Goal: Transaction & Acquisition: Purchase product/service

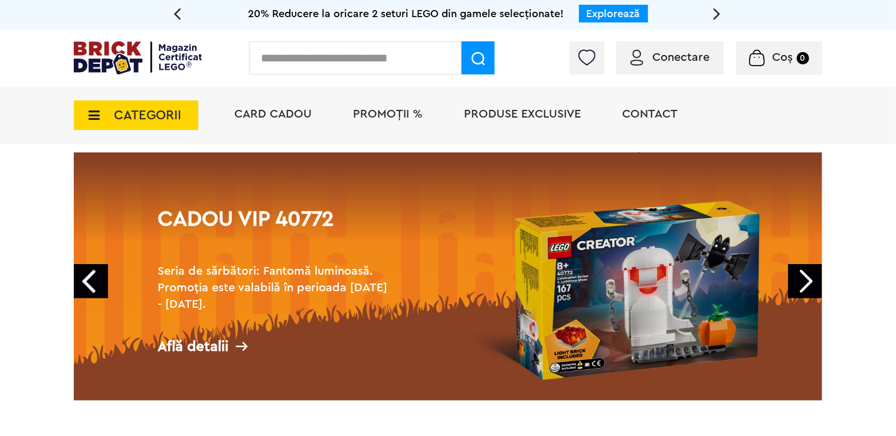
click at [379, 64] on input "text" at bounding box center [355, 57] width 213 height 33
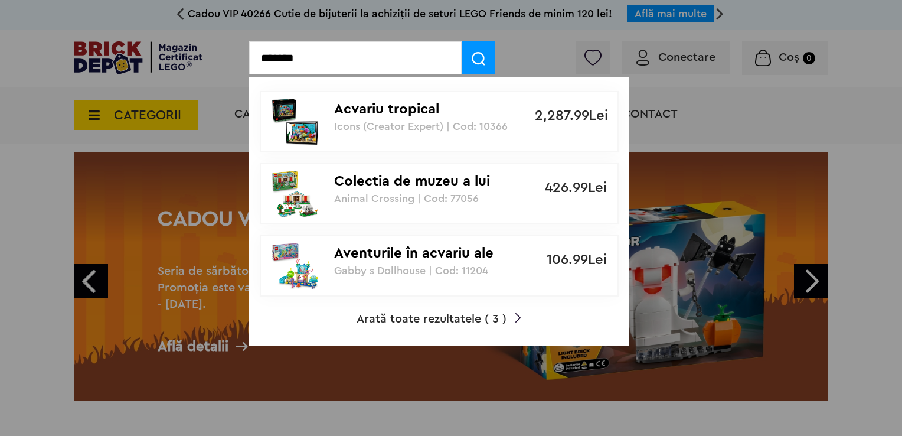
type input "*******"
click at [487, 122] on p "Icons (Creator Expert) | Cod: 10366" at bounding box center [432, 126] width 197 height 12
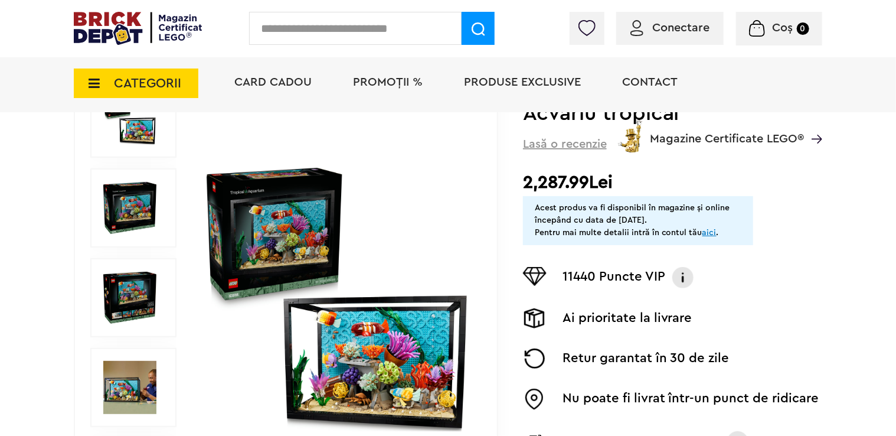
scroll to position [177, 0]
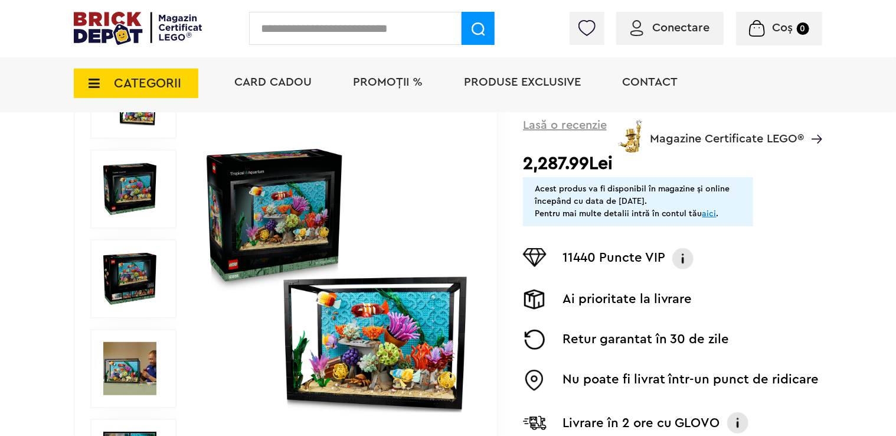
click at [361, 326] on img at bounding box center [337, 279] width 269 height 269
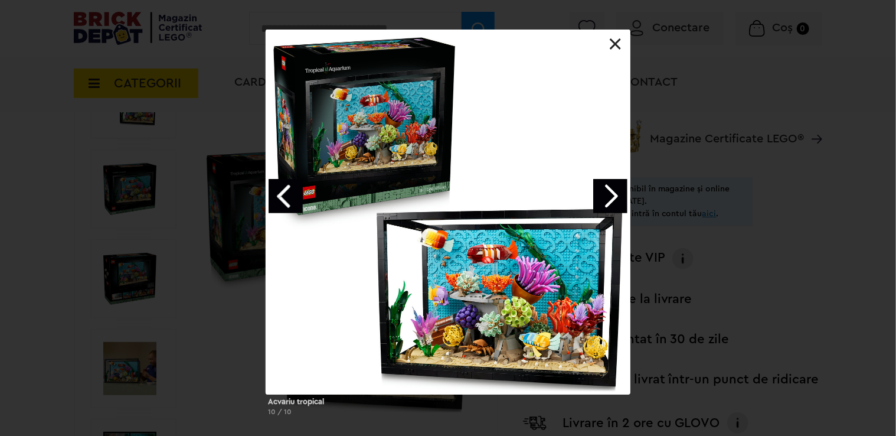
click at [627, 213] on link "Next image" at bounding box center [611, 196] width 34 height 34
click at [619, 195] on link "Next image" at bounding box center [611, 196] width 34 height 34
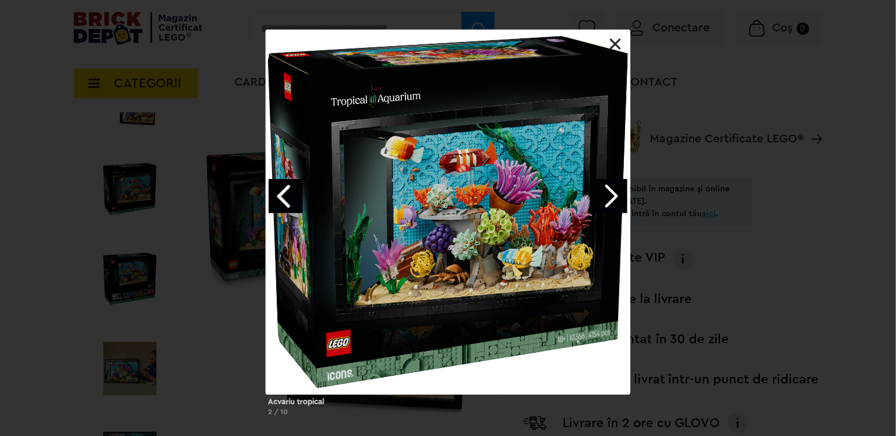
click at [619, 195] on link "Next image" at bounding box center [611, 196] width 34 height 34
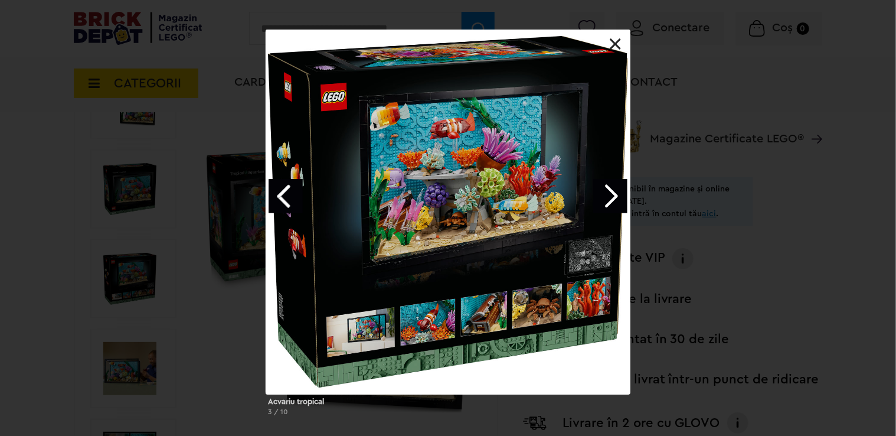
click at [619, 195] on link "Next image" at bounding box center [611, 196] width 34 height 34
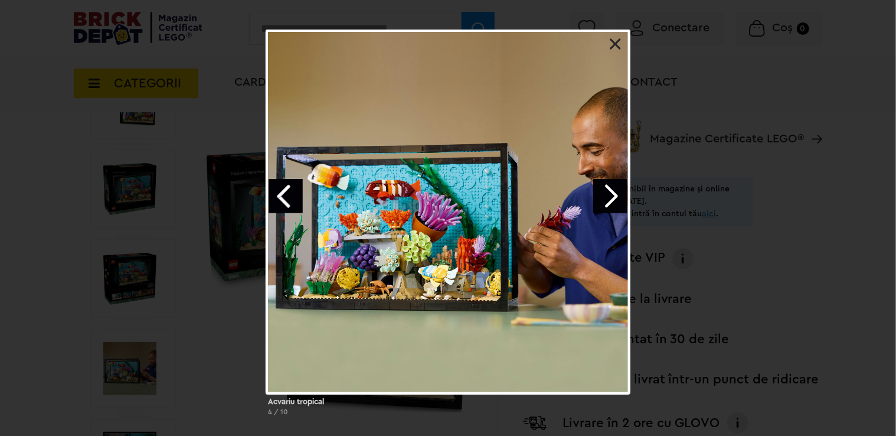
click at [612, 195] on link "Next image" at bounding box center [611, 196] width 34 height 34
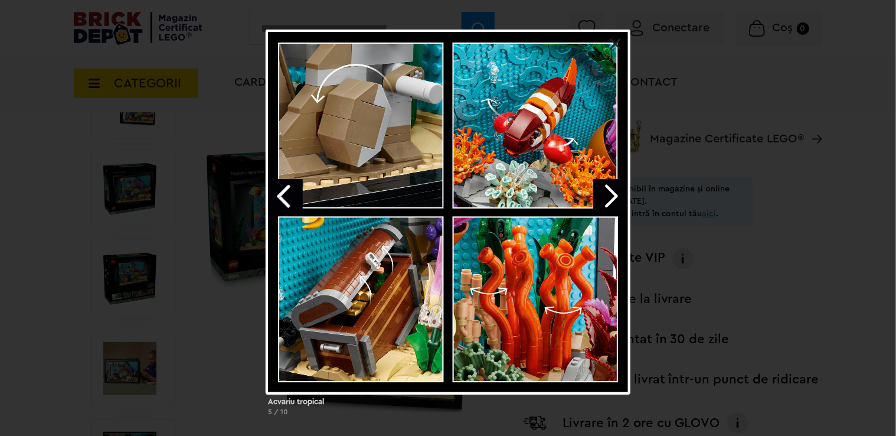
click at [612, 195] on link "Next image" at bounding box center [611, 196] width 34 height 34
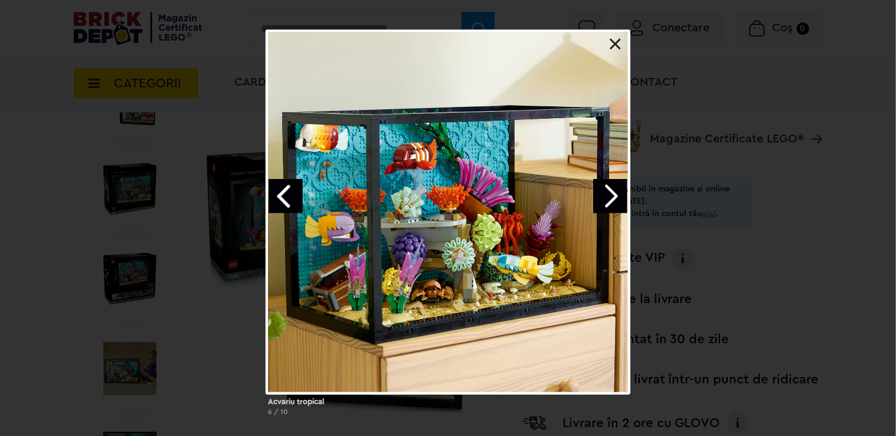
click at [612, 195] on link "Next image" at bounding box center [611, 196] width 34 height 34
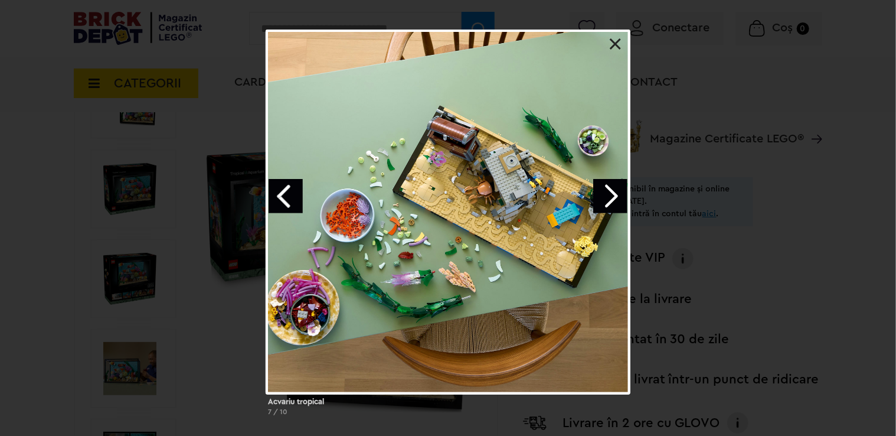
click at [620, 41] on link at bounding box center [616, 44] width 12 height 12
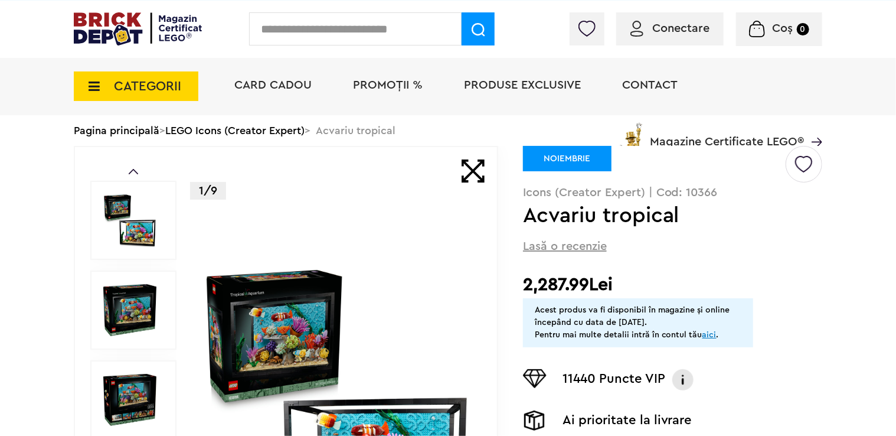
scroll to position [0, 0]
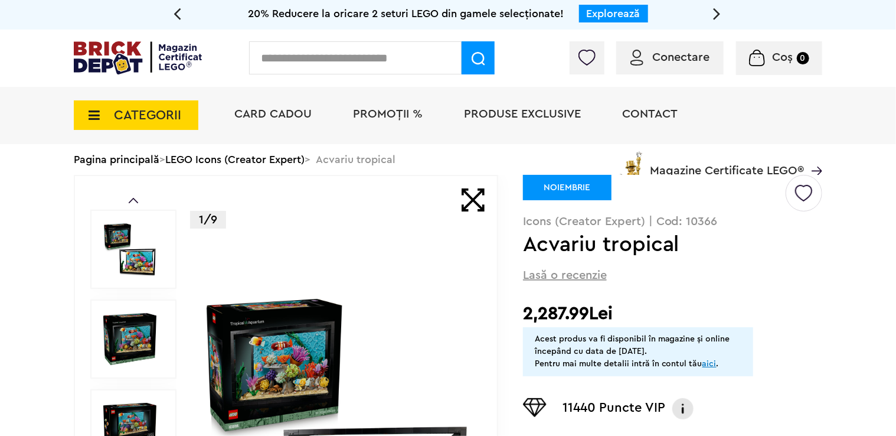
click at [187, 160] on div "CATEGORII Jucării LEGO Card Cadou LEGO Animal Crossing Architecture Art Bluey B…" at bounding box center [448, 135] width 749 height 97
click at [299, 161] on div "Card Cadou PROMOȚII % Produse exclusive Contact Magazine Certificate LEGO®" at bounding box center [523, 135] width 600 height 97
click at [371, 158] on div "Card Cadou PROMOȚII % Produse exclusive Contact Magazine Certificate LEGO®" at bounding box center [523, 135] width 600 height 97
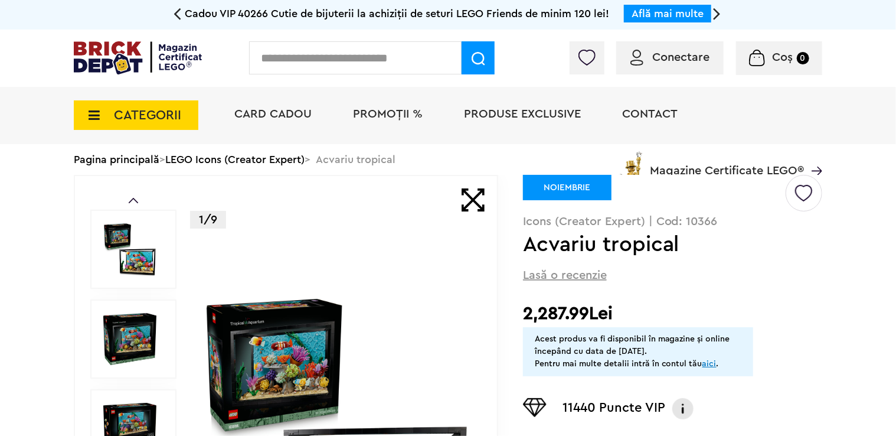
click at [120, 67] on img at bounding box center [138, 57] width 128 height 33
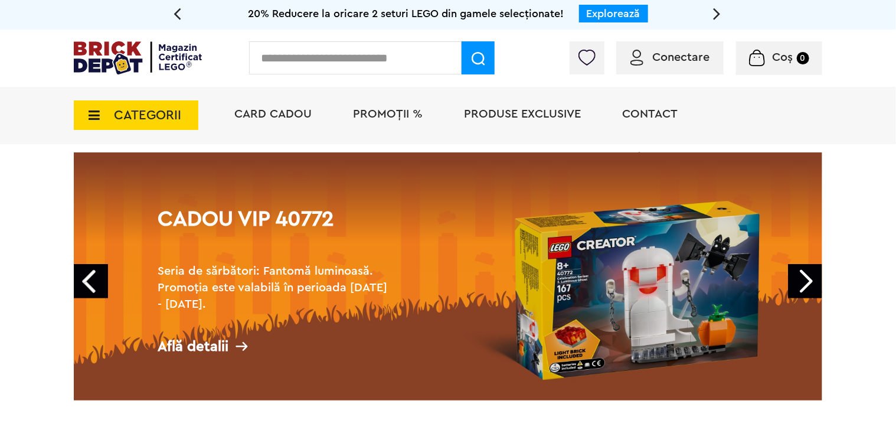
click at [803, 280] on link "Next" at bounding box center [805, 281] width 34 height 34
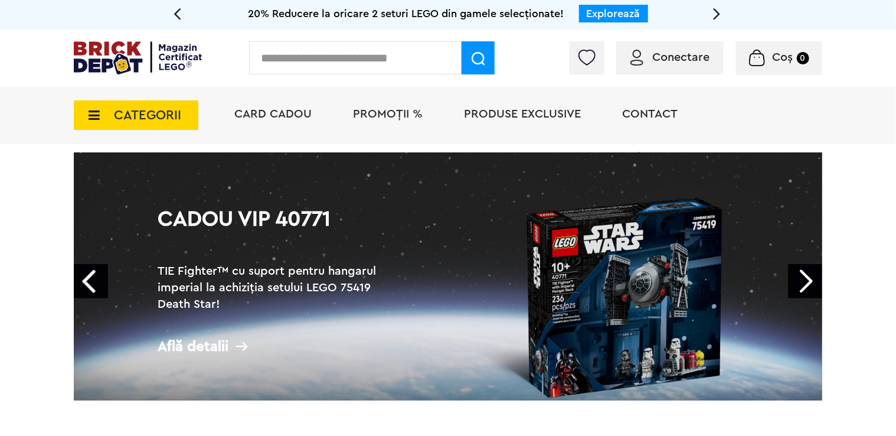
click at [803, 280] on link "Next" at bounding box center [805, 281] width 34 height 34
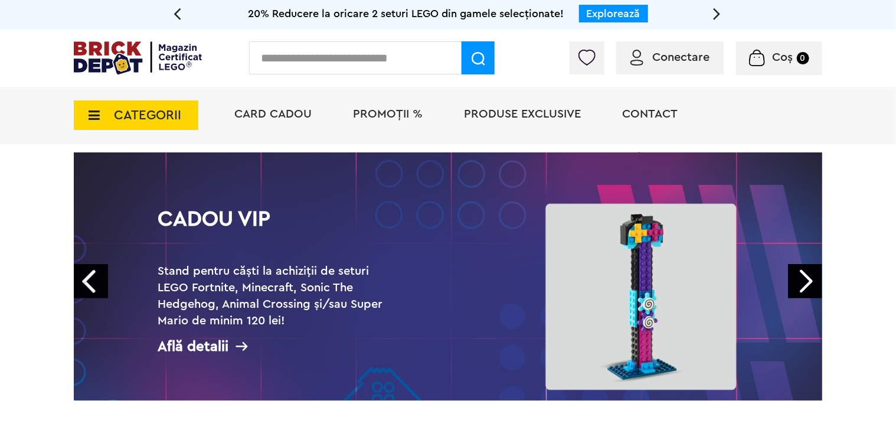
click at [803, 280] on link "Next" at bounding box center [805, 281] width 34 height 34
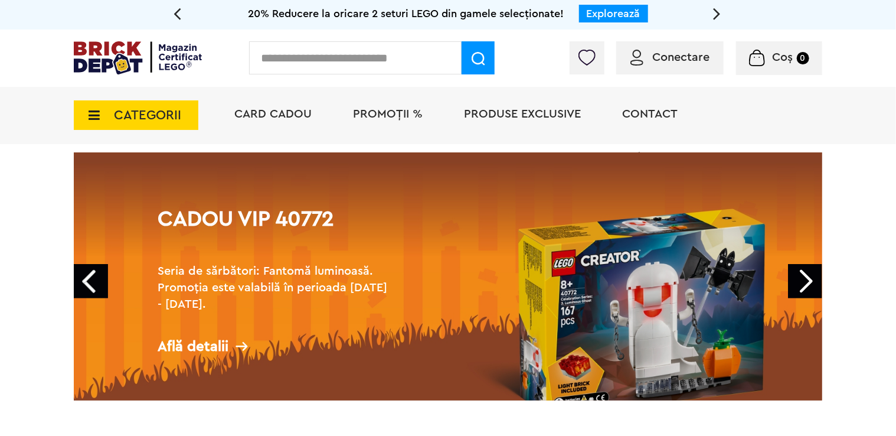
click at [803, 280] on link "Next" at bounding box center [805, 281] width 34 height 34
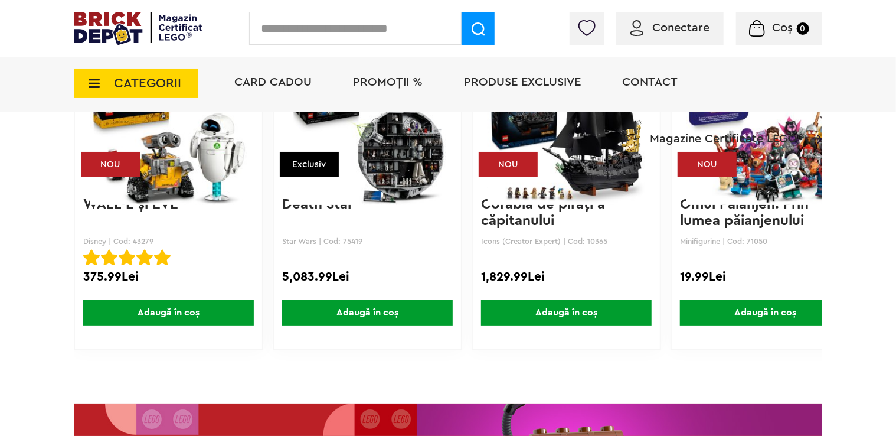
scroll to position [1476, 0]
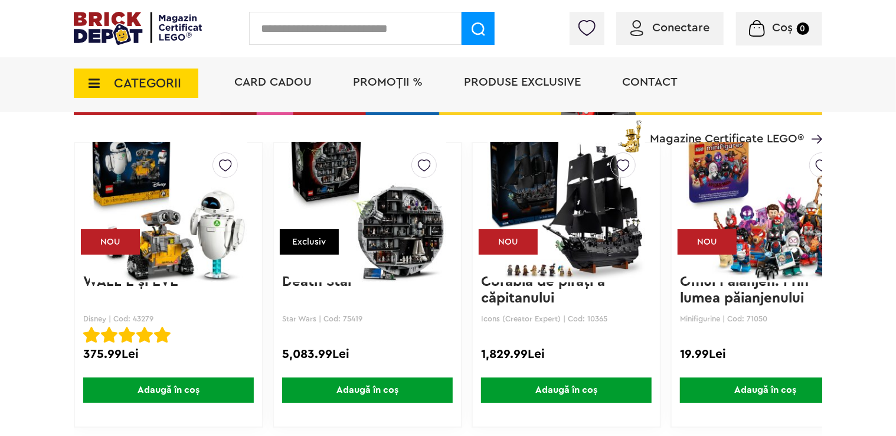
click at [622, 247] on img at bounding box center [567, 203] width 158 height 165
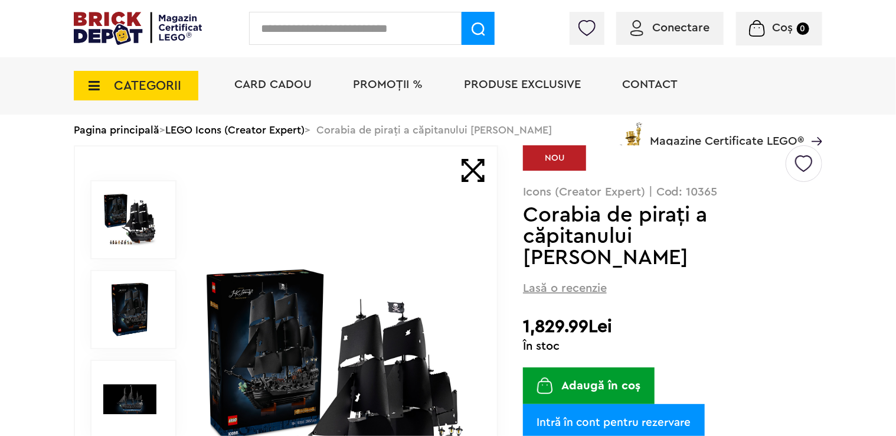
click at [566, 316] on h2 "1,829.99Lei" at bounding box center [672, 326] width 299 height 21
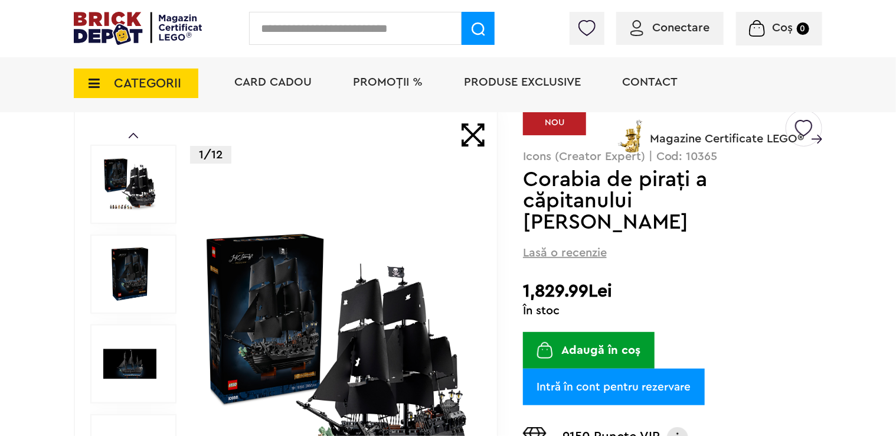
scroll to position [118, 0]
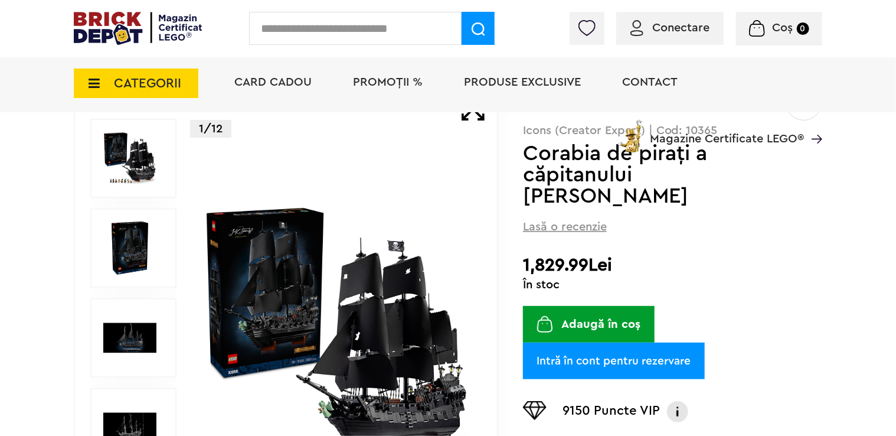
click at [92, 244] on div at bounding box center [133, 247] width 86 height 79
click at [103, 246] on img at bounding box center [129, 247] width 53 height 53
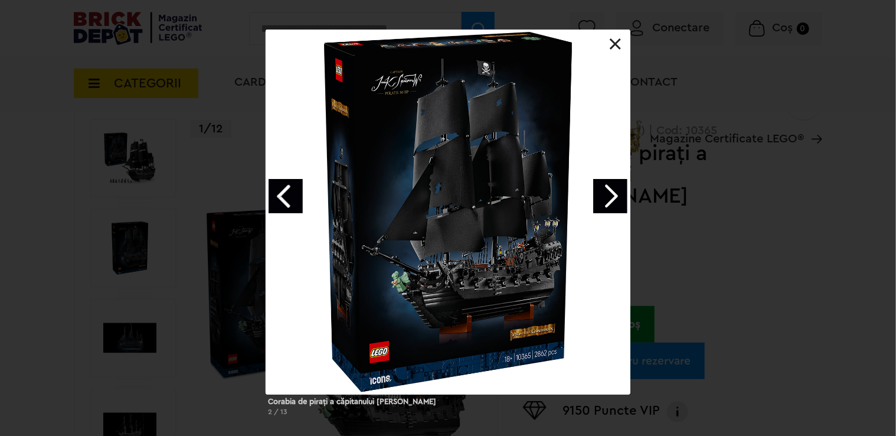
click at [616, 45] on link at bounding box center [616, 44] width 12 height 12
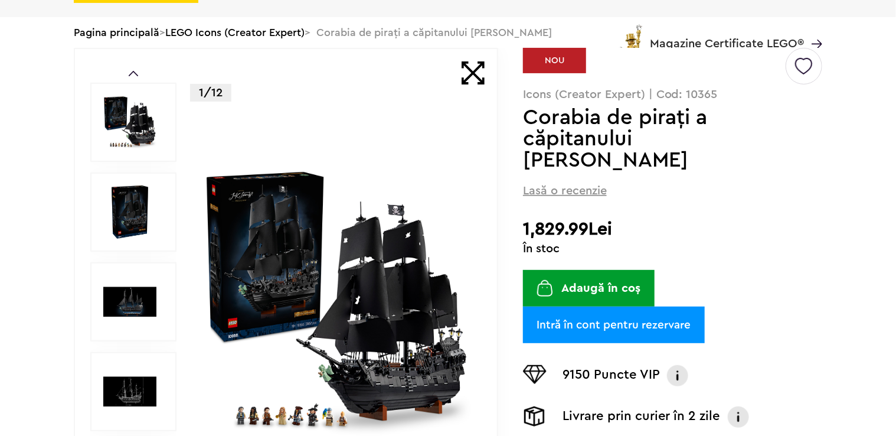
scroll to position [0, 0]
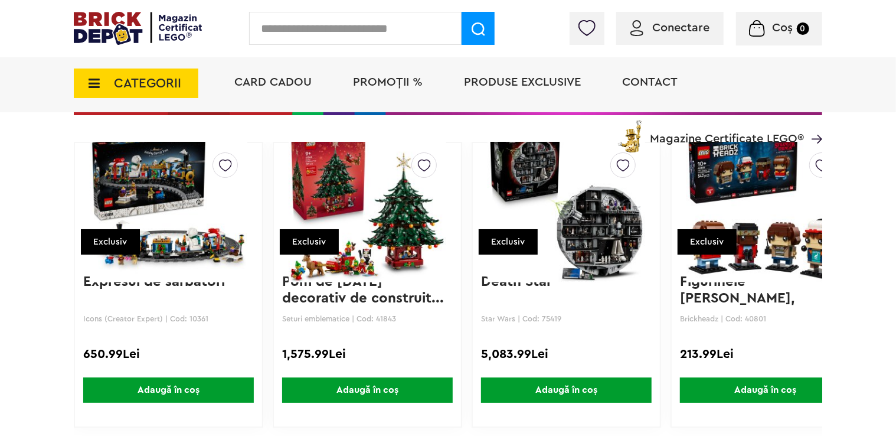
scroll to position [2008, 0]
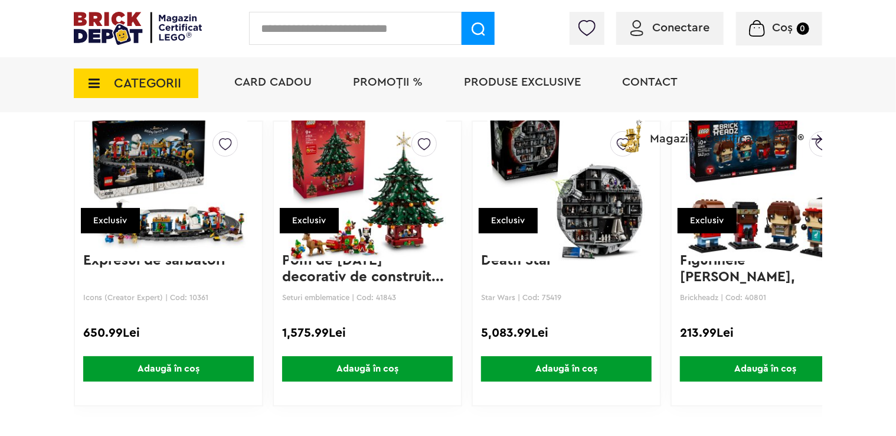
click at [394, 230] on img at bounding box center [368, 182] width 158 height 165
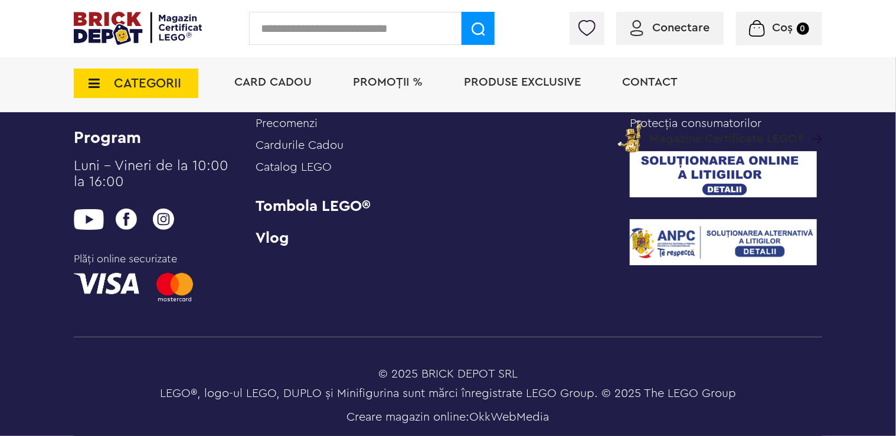
scroll to position [3326, 0]
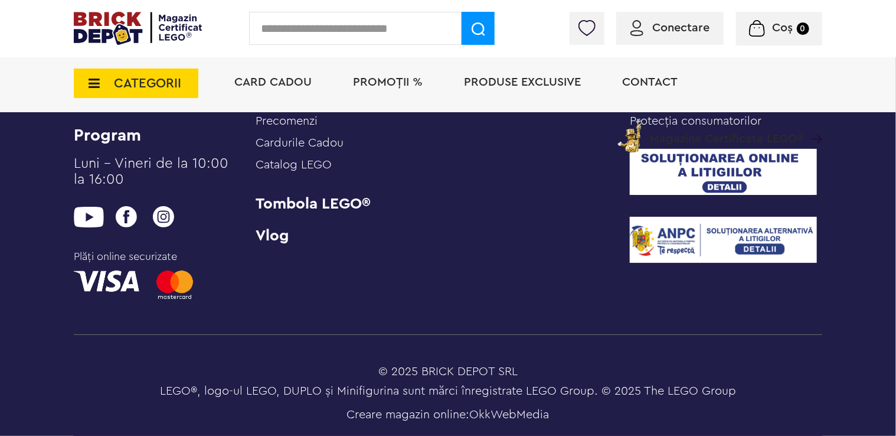
click at [283, 86] on span "Card Cadou" at bounding box center [272, 82] width 77 height 12
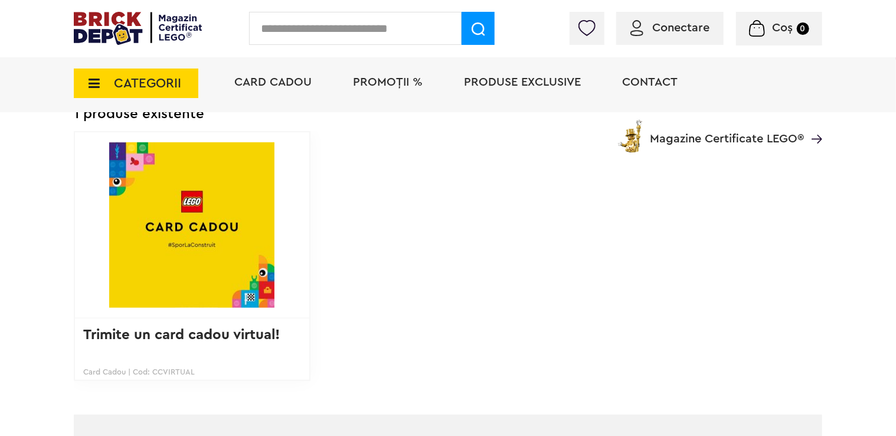
scroll to position [177, 0]
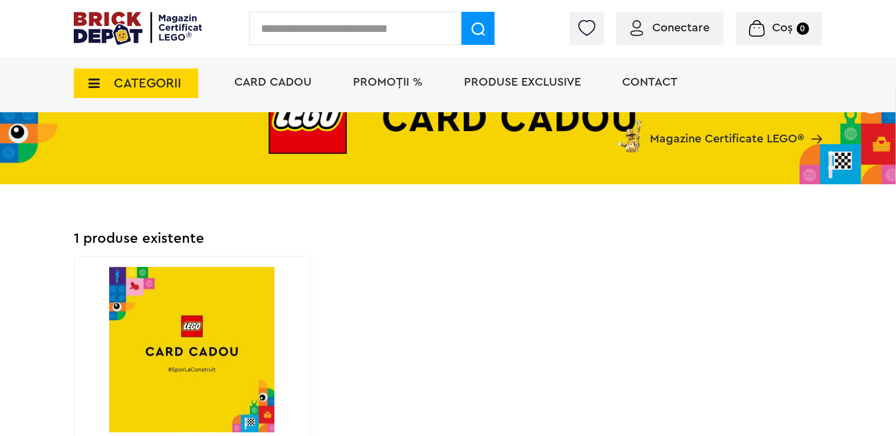
click at [389, 80] on span "PROMOȚII %" at bounding box center [388, 82] width 70 height 12
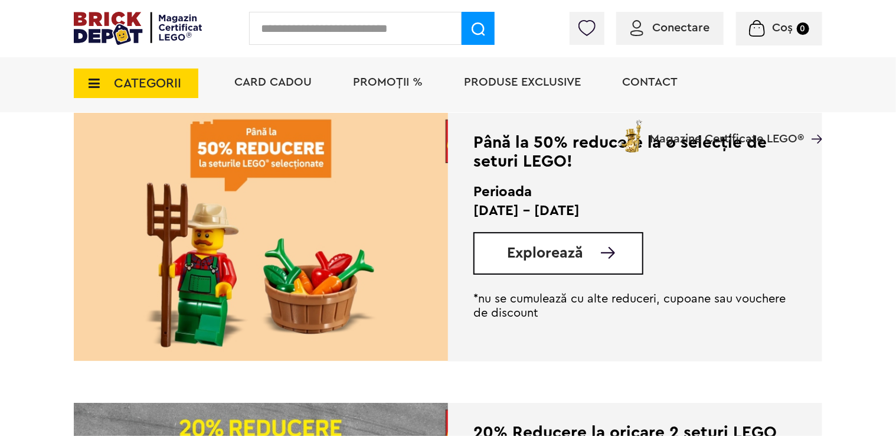
scroll to position [236, 0]
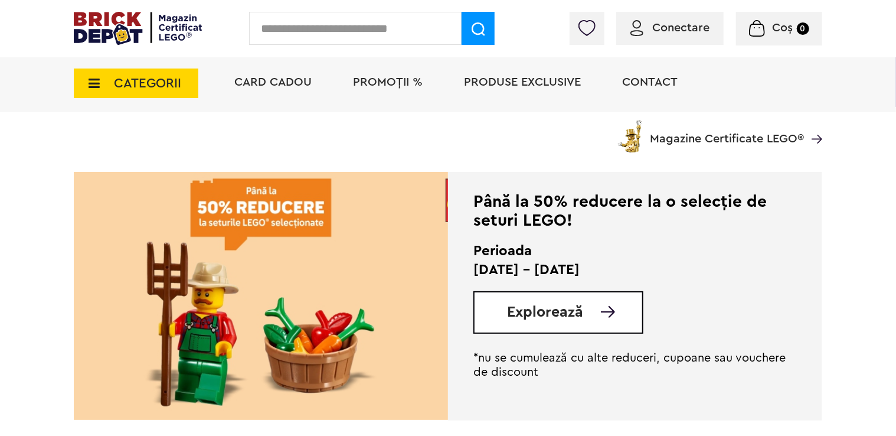
click at [583, 312] on link "Explorează" at bounding box center [574, 312] width 135 height 15
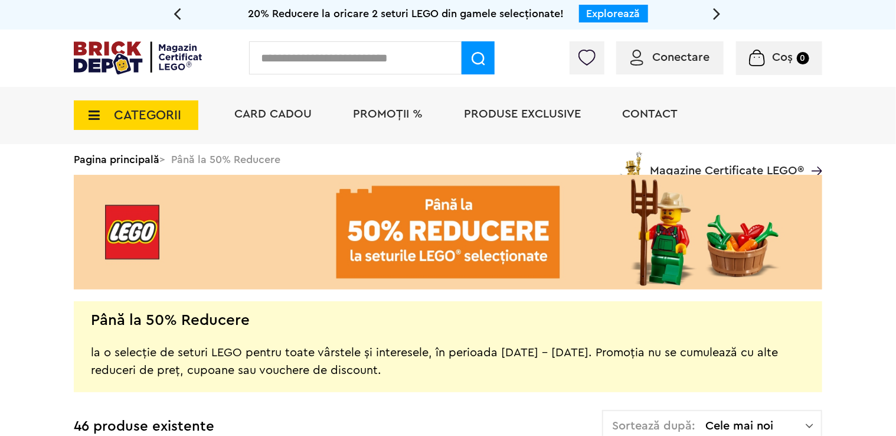
drag, startPoint x: 398, startPoint y: 117, endPoint x: 399, endPoint y: 123, distance: 6.6
click at [398, 117] on span "PROMOȚII %" at bounding box center [388, 114] width 70 height 12
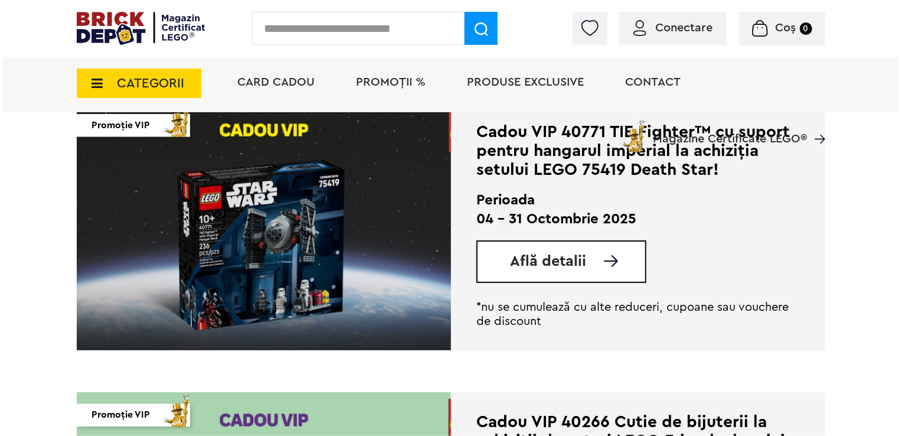
scroll to position [1063, 0]
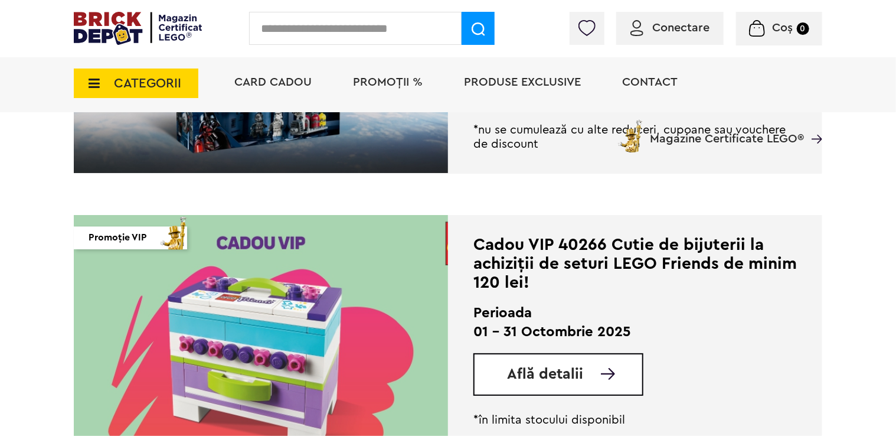
click at [292, 25] on input "text" at bounding box center [355, 28] width 213 height 33
type input "****"
click at [472, 31] on img at bounding box center [479, 29] width 14 height 14
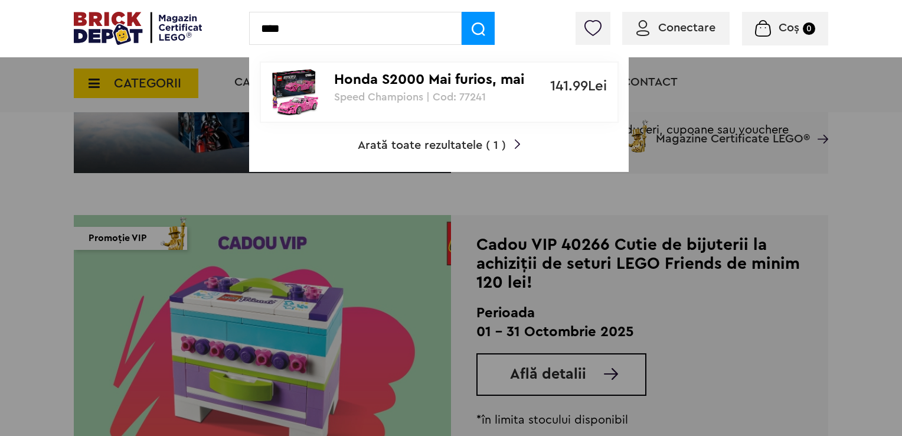
click at [476, 89] on div "Honda S2000 Mai furios, mai iute Speed Champions | Cod: 77241" at bounding box center [432, 83] width 197 height 40
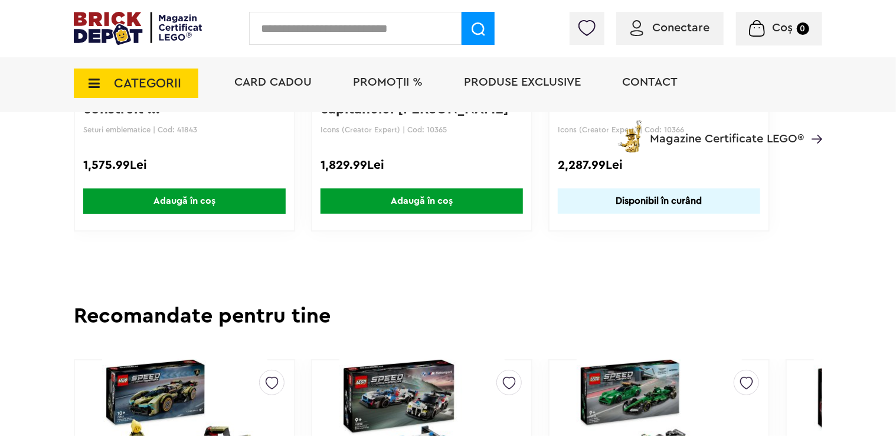
scroll to position [2303, 0]
